Goal: Transaction & Acquisition: Purchase product/service

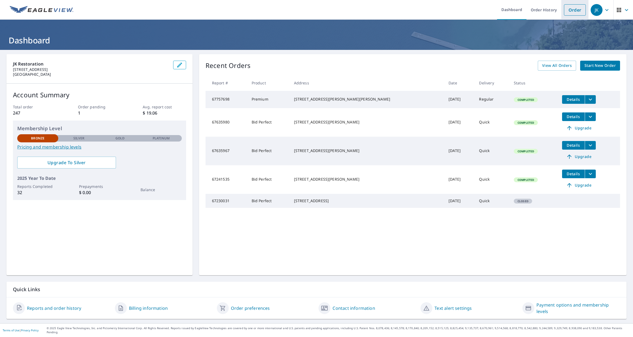
click at [568, 9] on link "Order" at bounding box center [575, 9] width 22 height 11
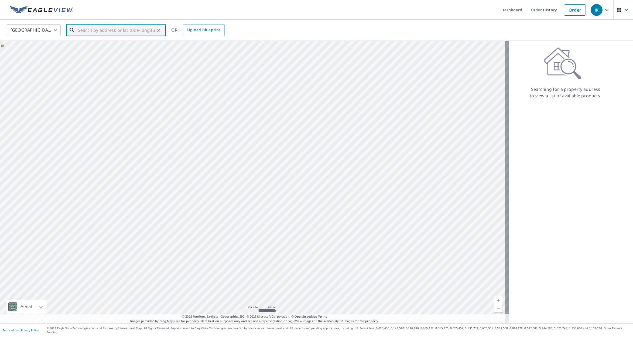
click at [84, 30] on input "text" at bounding box center [116, 30] width 77 height 15
click at [87, 46] on span "[STREET_ADDRESS]" at bounding box center [119, 46] width 85 height 6
type input "[STREET_ADDRESS]"
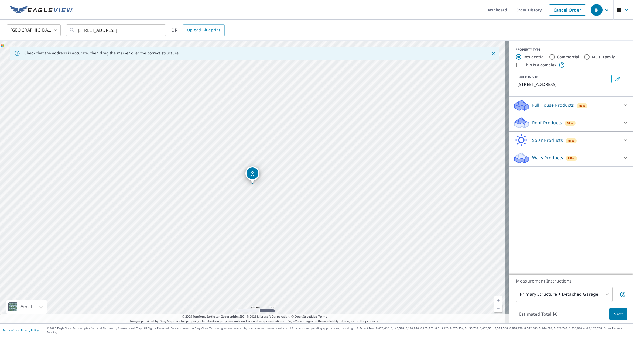
click at [544, 122] on p "Roof Products" at bounding box center [547, 123] width 30 height 6
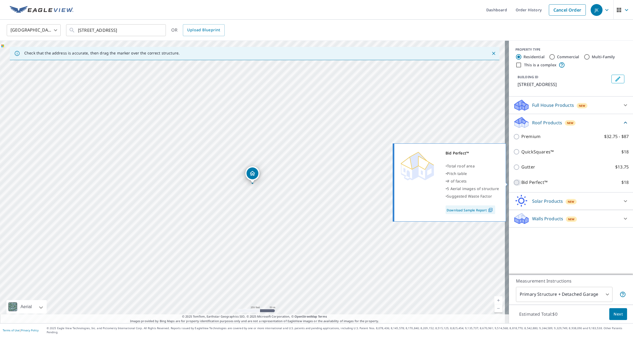
click at [514, 183] on input "Bid Perfect™ $18" at bounding box center [517, 182] width 8 height 6
checkbox input "true"
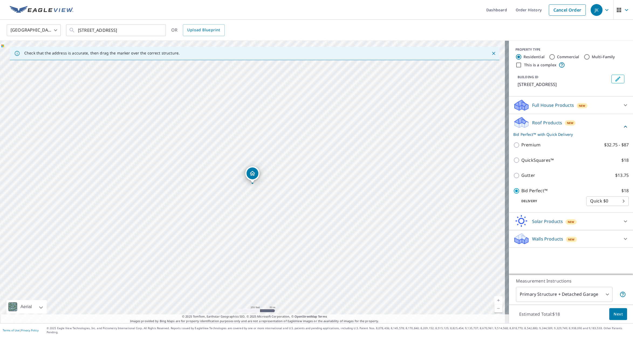
click at [615, 317] on span "Next" at bounding box center [618, 314] width 9 height 7
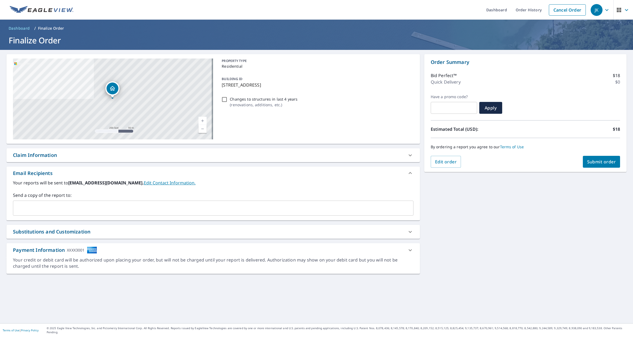
click at [25, 206] on input "text" at bounding box center [209, 208] width 388 height 10
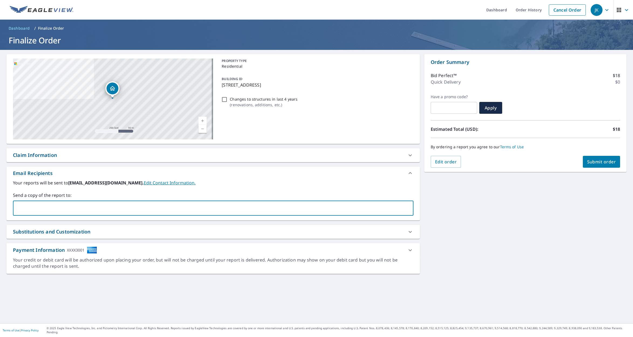
type input "[EMAIL_ADDRESS][DOMAIN_NAME]"
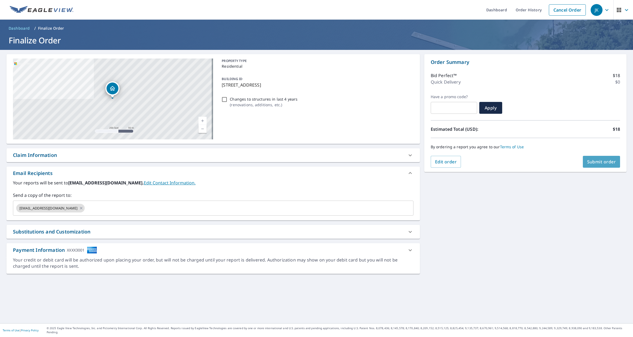
click at [595, 161] on span "Submit order" at bounding box center [601, 162] width 29 height 6
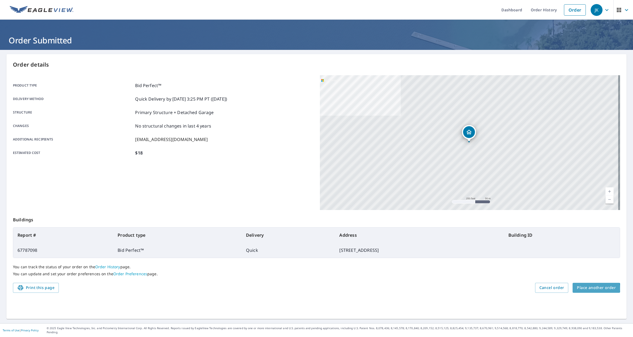
click at [588, 289] on span "Place another order" at bounding box center [596, 288] width 39 height 7
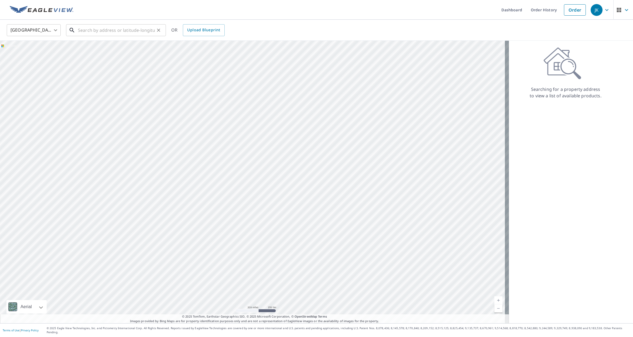
click at [96, 30] on input "text" at bounding box center [116, 30] width 77 height 15
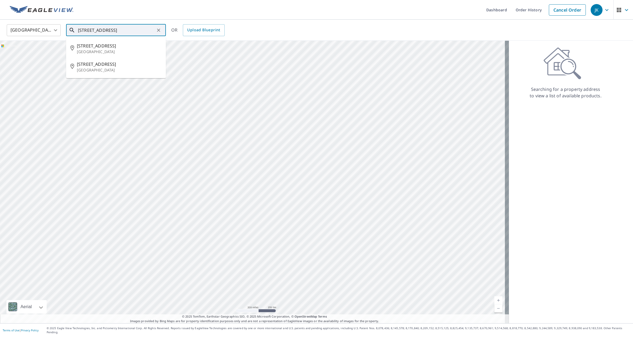
type input "[STREET_ADDRESS]"
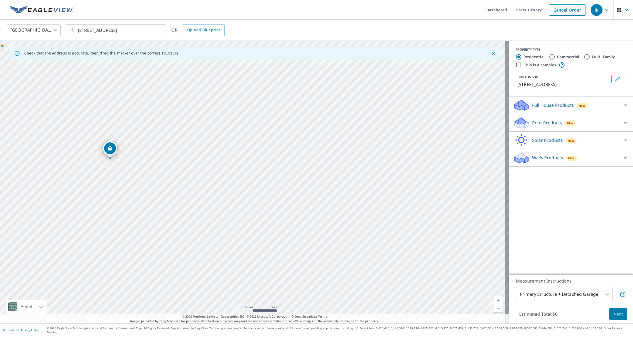
drag, startPoint x: 392, startPoint y: 203, endPoint x: 296, endPoint y: 192, distance: 96.4
click at [296, 192] on div "[STREET_ADDRESS]" at bounding box center [254, 182] width 509 height 283
drag, startPoint x: 78, startPoint y: 173, endPoint x: 248, endPoint y: 207, distance: 173.5
click at [248, 207] on div "[STREET_ADDRESS]" at bounding box center [254, 182] width 509 height 283
drag, startPoint x: 26, startPoint y: 272, endPoint x: 53, endPoint y: 288, distance: 31.7
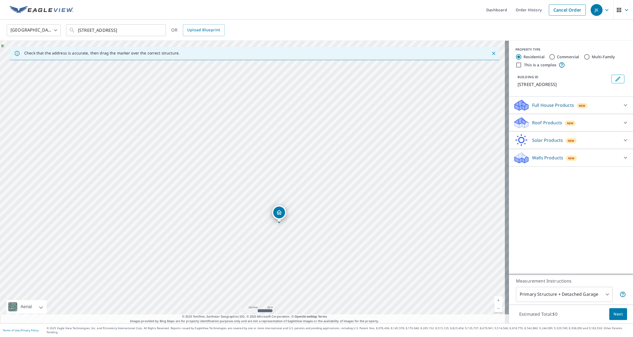
click at [53, 288] on div "[STREET_ADDRESS]" at bounding box center [254, 182] width 509 height 283
drag, startPoint x: 466, startPoint y: 284, endPoint x: 371, endPoint y: 266, distance: 96.4
click at [371, 266] on div "[STREET_ADDRESS]" at bounding box center [254, 182] width 509 height 283
drag, startPoint x: 252, startPoint y: 202, endPoint x: 377, endPoint y: 216, distance: 125.9
click at [377, 216] on div "[STREET_ADDRESS]" at bounding box center [254, 182] width 509 height 283
